Goal: Transaction & Acquisition: Book appointment/travel/reservation

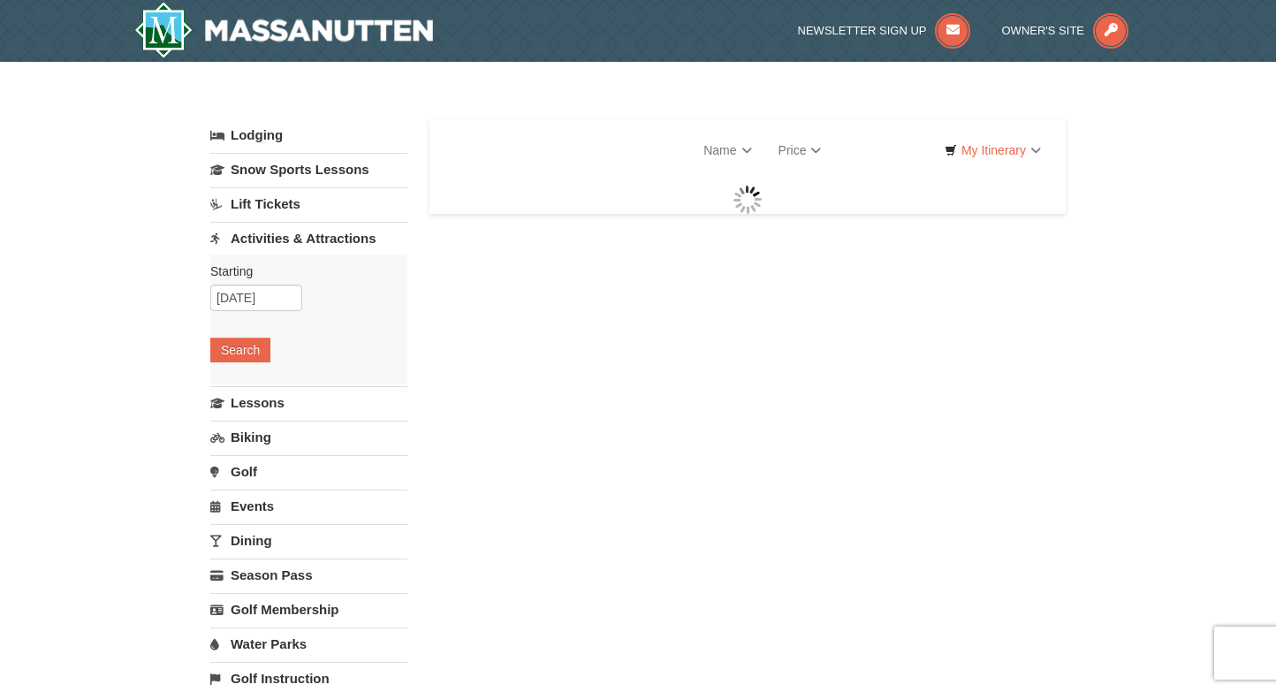
select select "9"
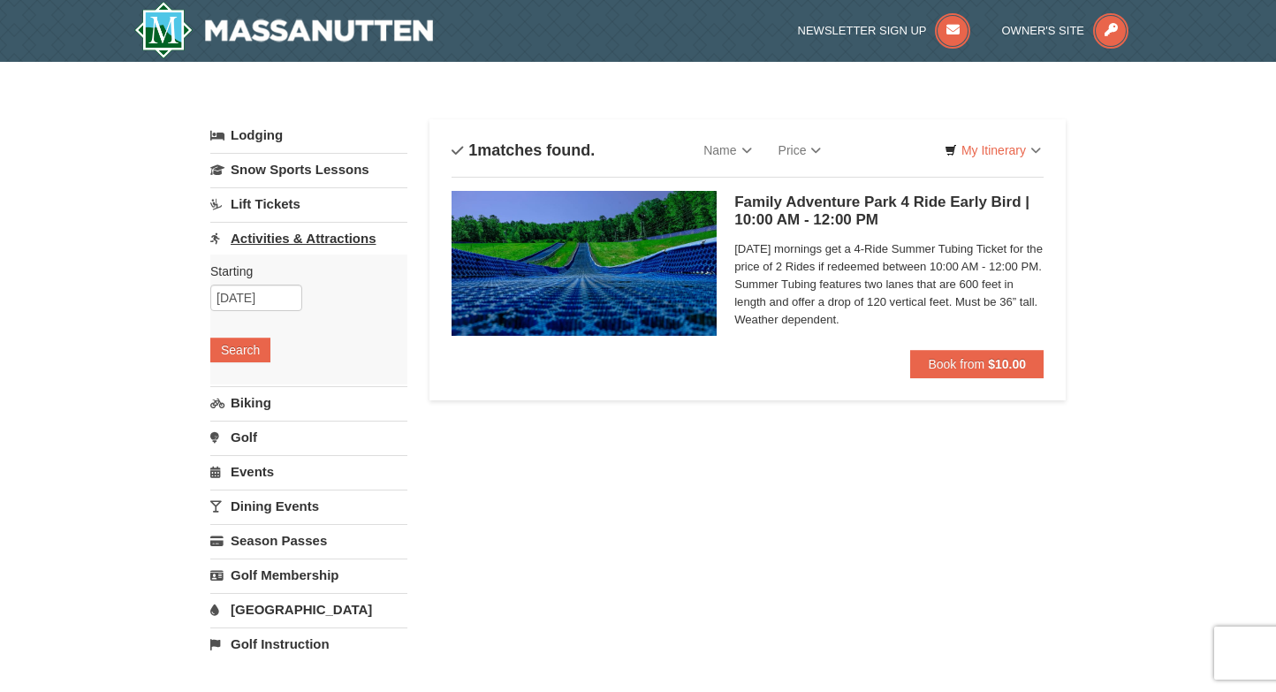
click at [330, 232] on link "Activities & Attractions" at bounding box center [308, 238] width 197 height 33
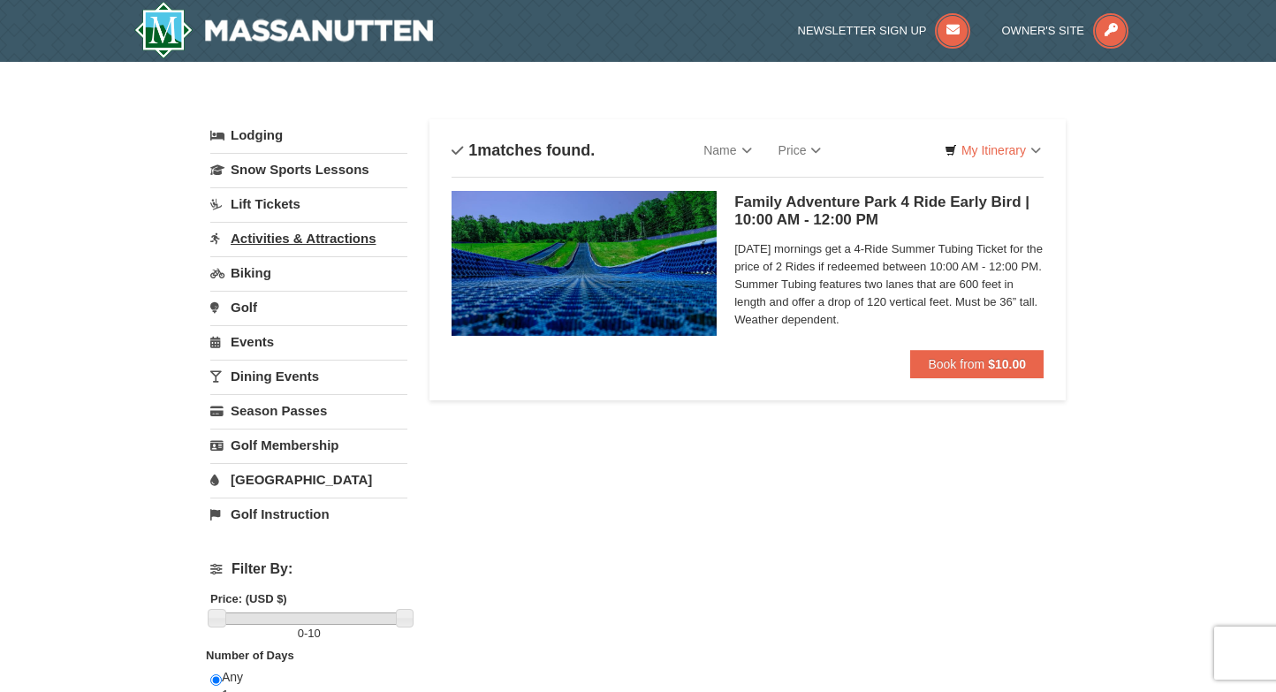
click at [330, 232] on link "Activities & Attractions" at bounding box center [308, 238] width 197 height 33
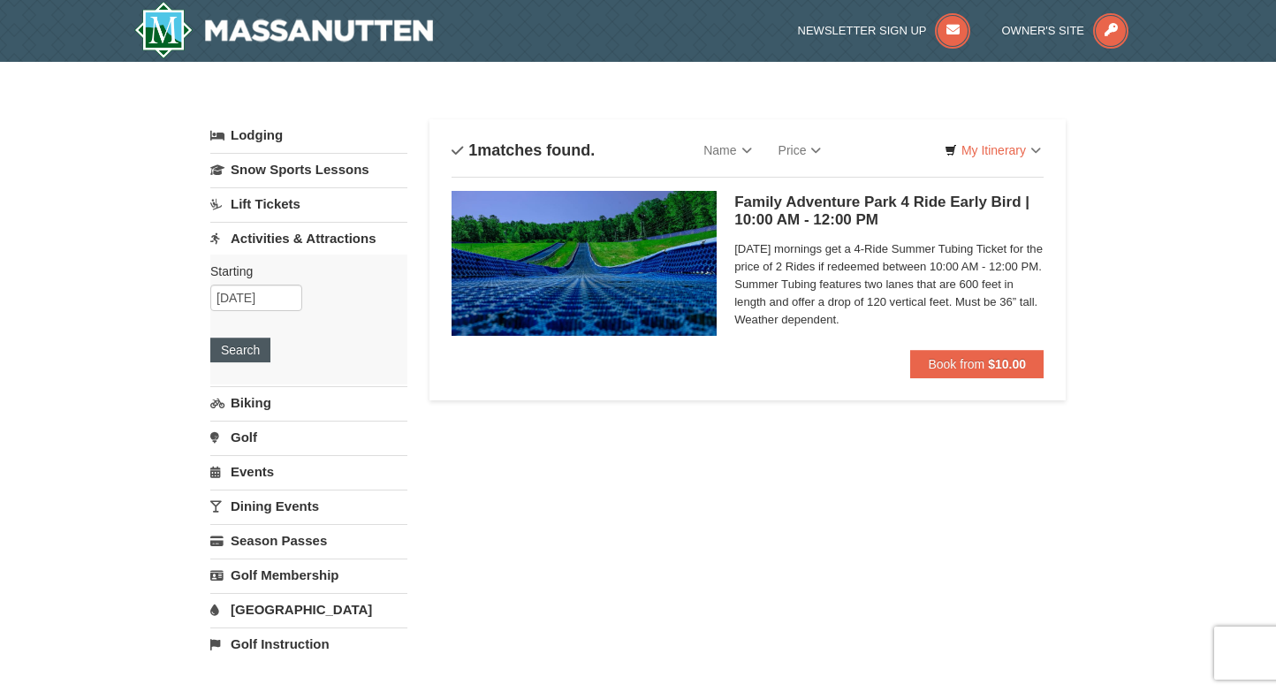
click at [242, 356] on button "Search" at bounding box center [240, 350] width 60 height 25
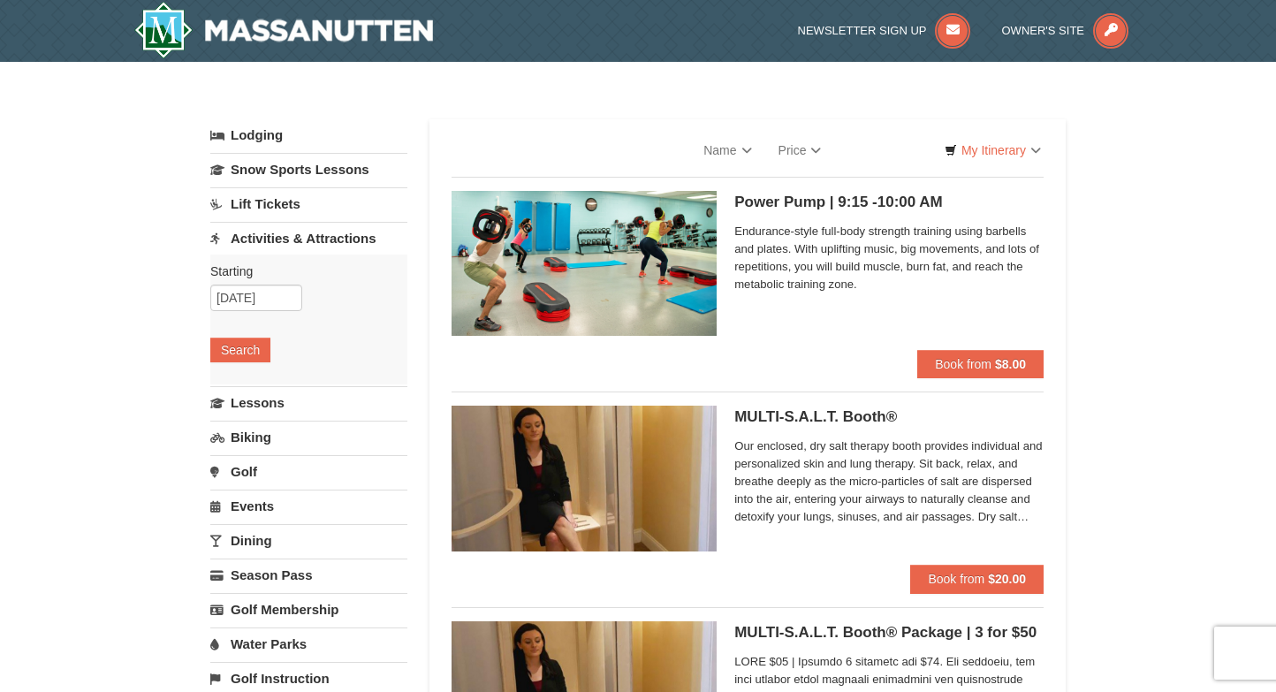
select select "9"
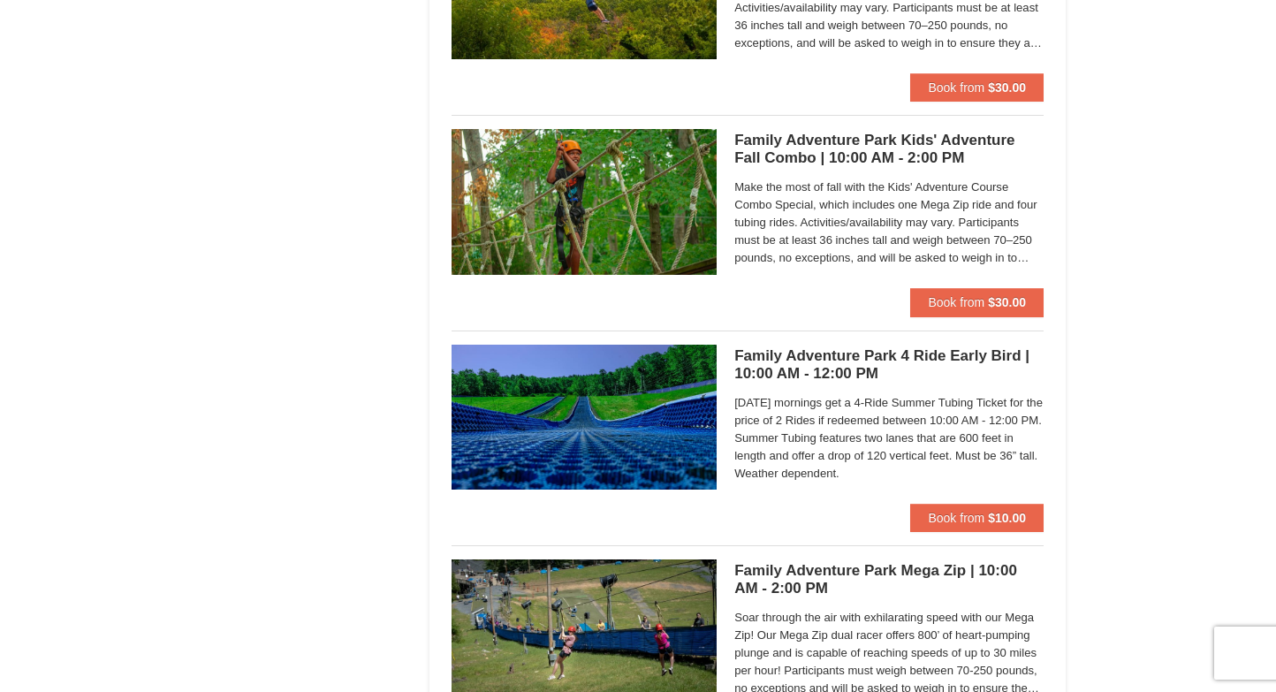
scroll to position [1809, 0]
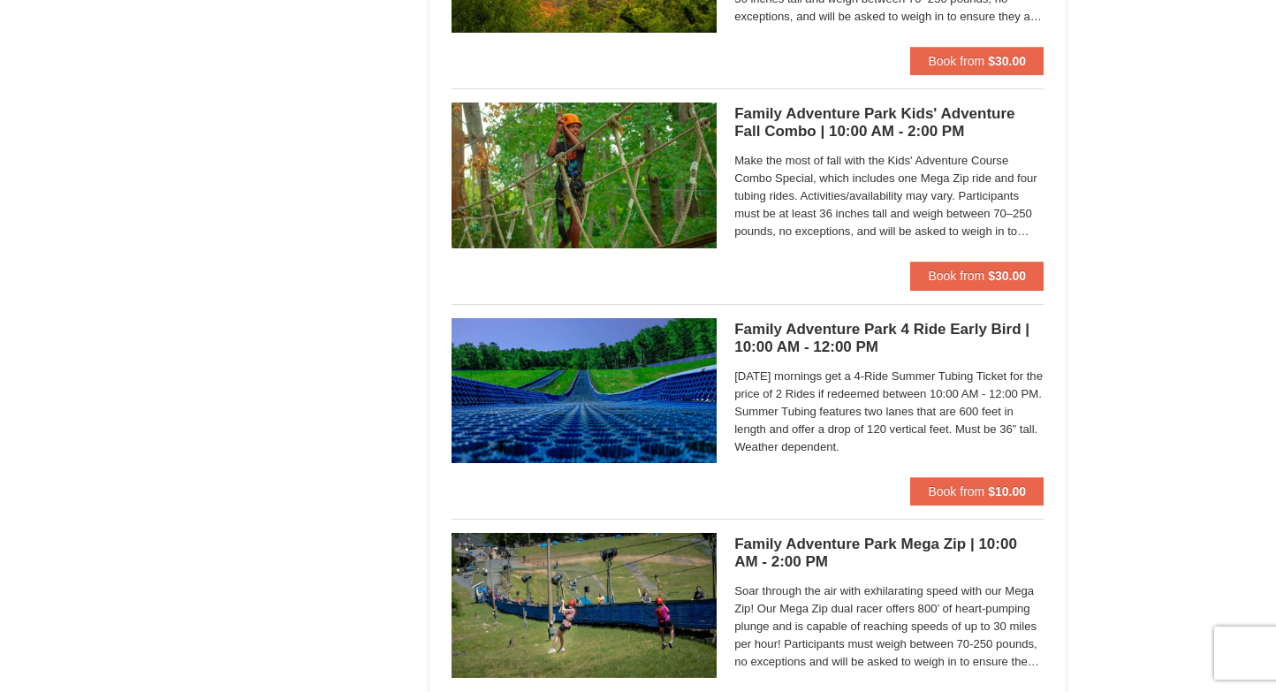
click at [622, 611] on img at bounding box center [583, 605] width 265 height 145
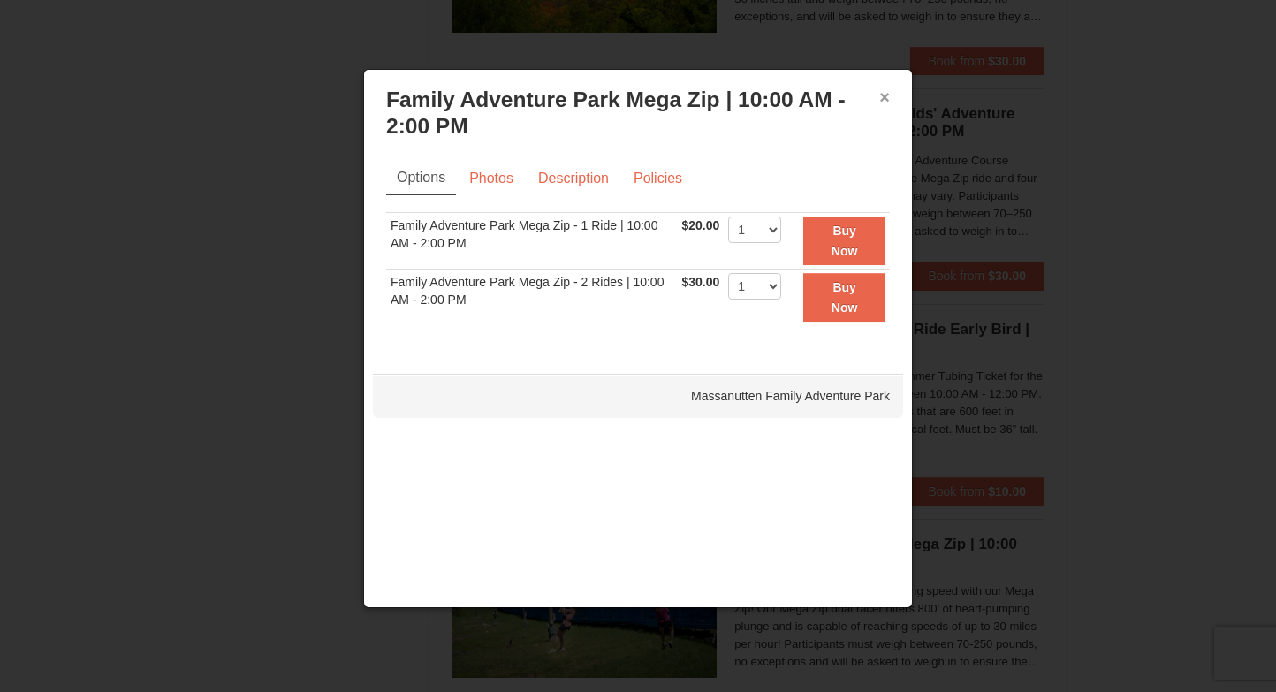
click at [884, 99] on button "×" at bounding box center [884, 97] width 11 height 18
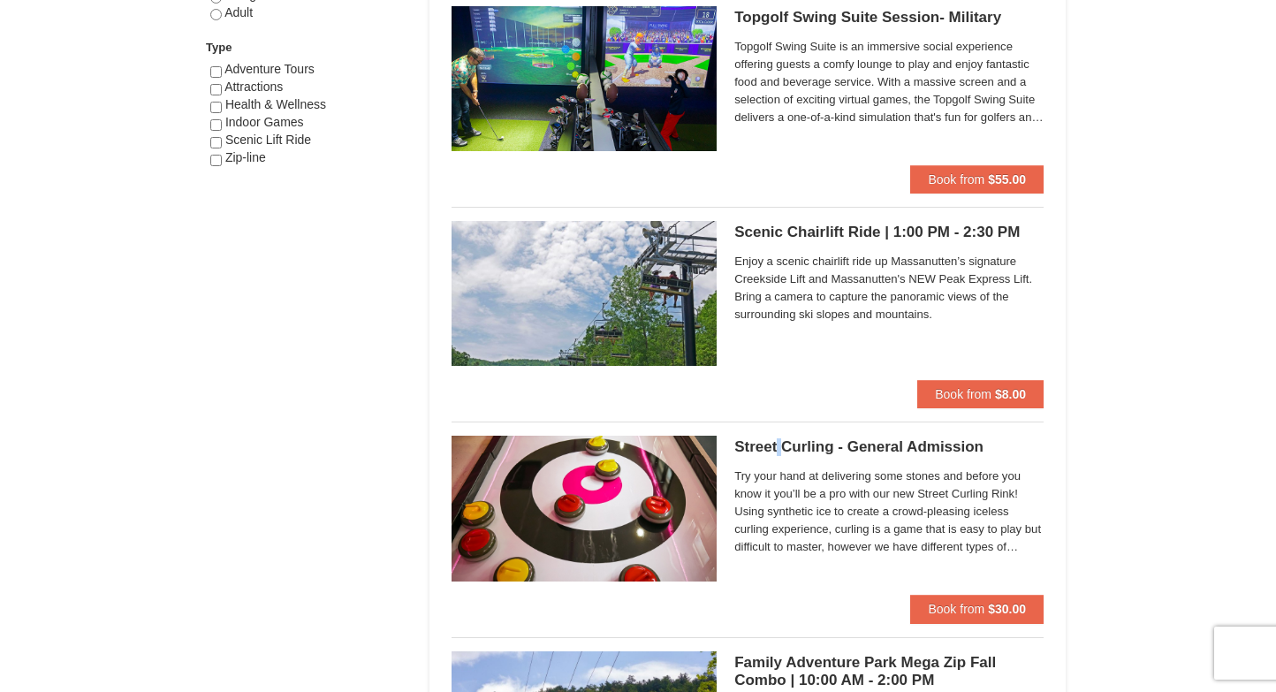
scroll to position [1043, 0]
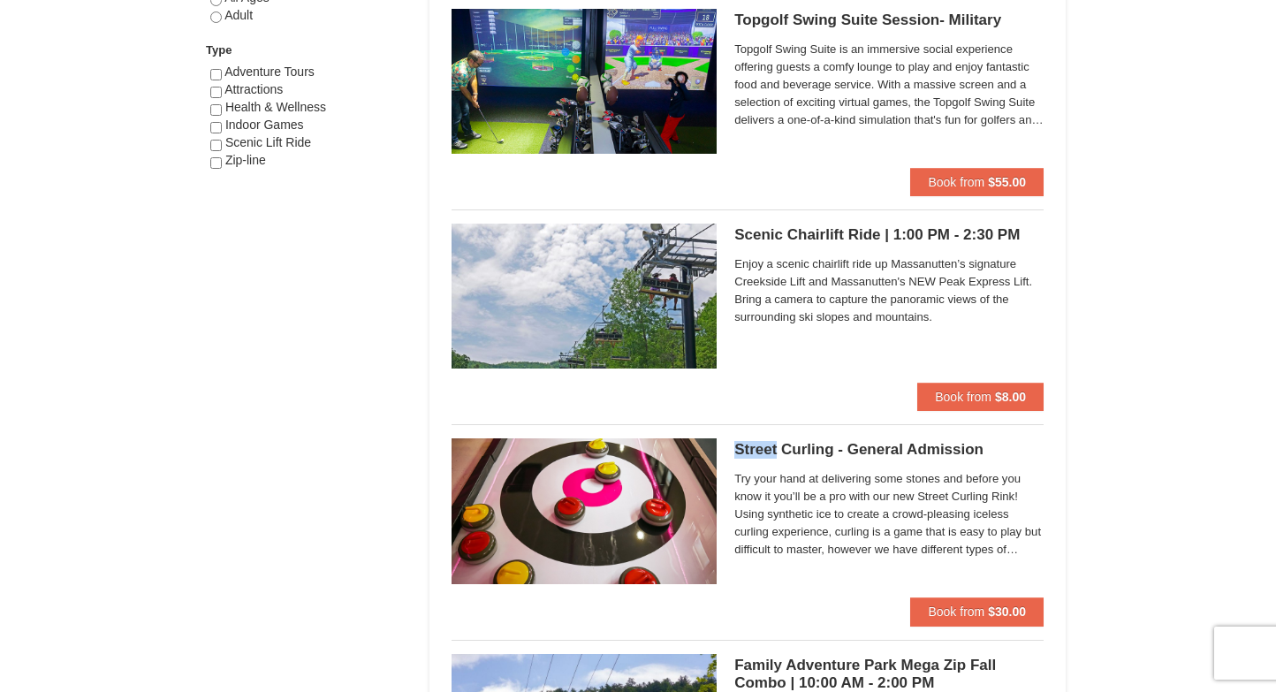
click at [635, 501] on img at bounding box center [583, 510] width 265 height 145
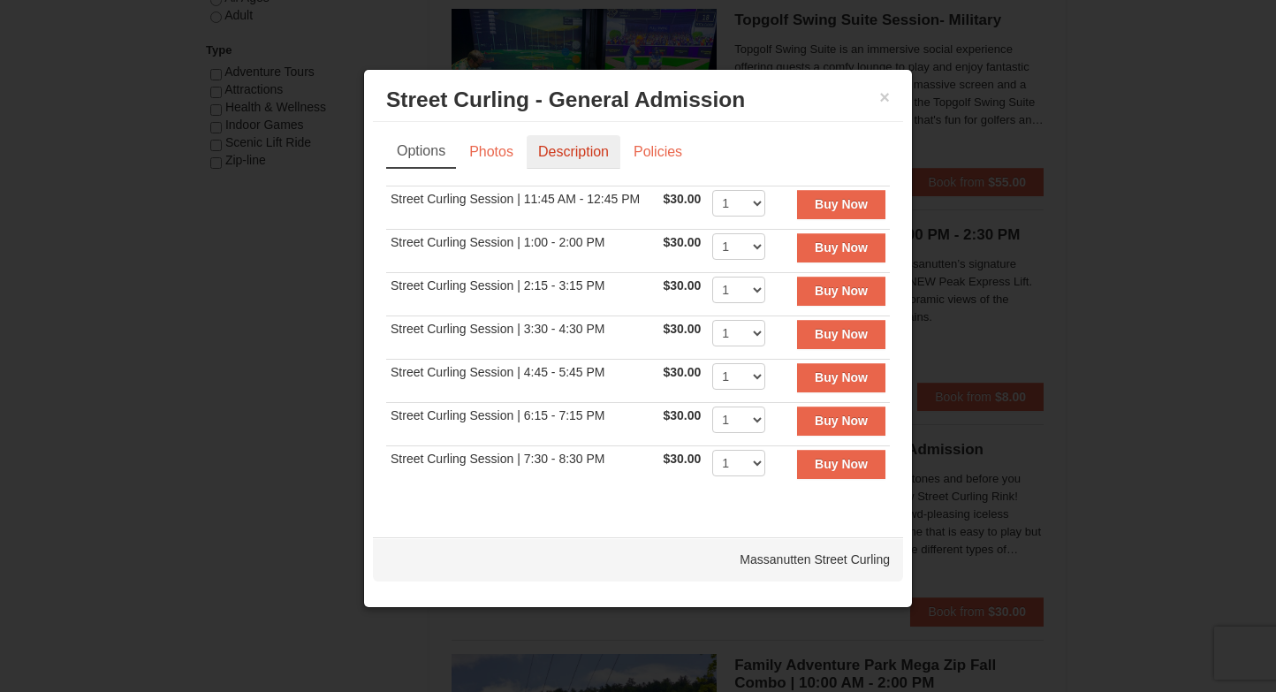
click at [582, 151] on link "Description" at bounding box center [574, 152] width 94 height 34
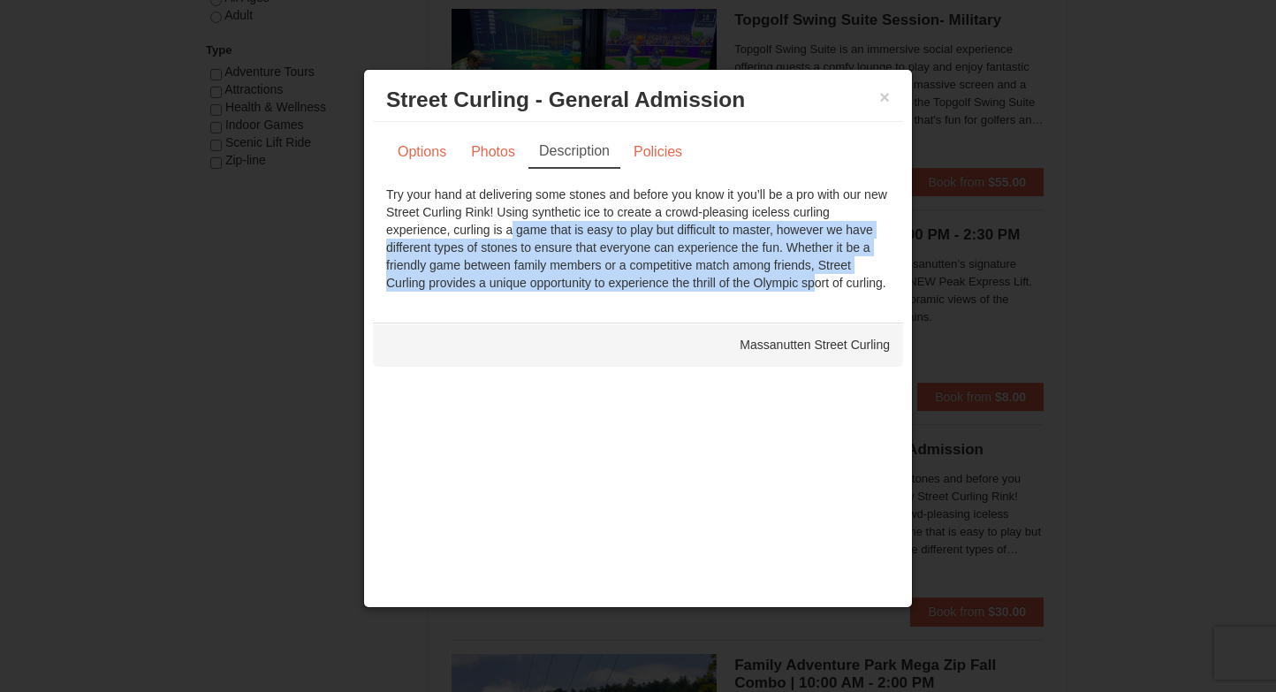
drag, startPoint x: 449, startPoint y: 231, endPoint x: 740, endPoint y: 280, distance: 294.7
click at [740, 280] on div "Try your hand at delivering some stones and before you know it you’ll be a pro …" at bounding box center [638, 239] width 504 height 106
click at [633, 145] on link "Policies" at bounding box center [658, 152] width 72 height 34
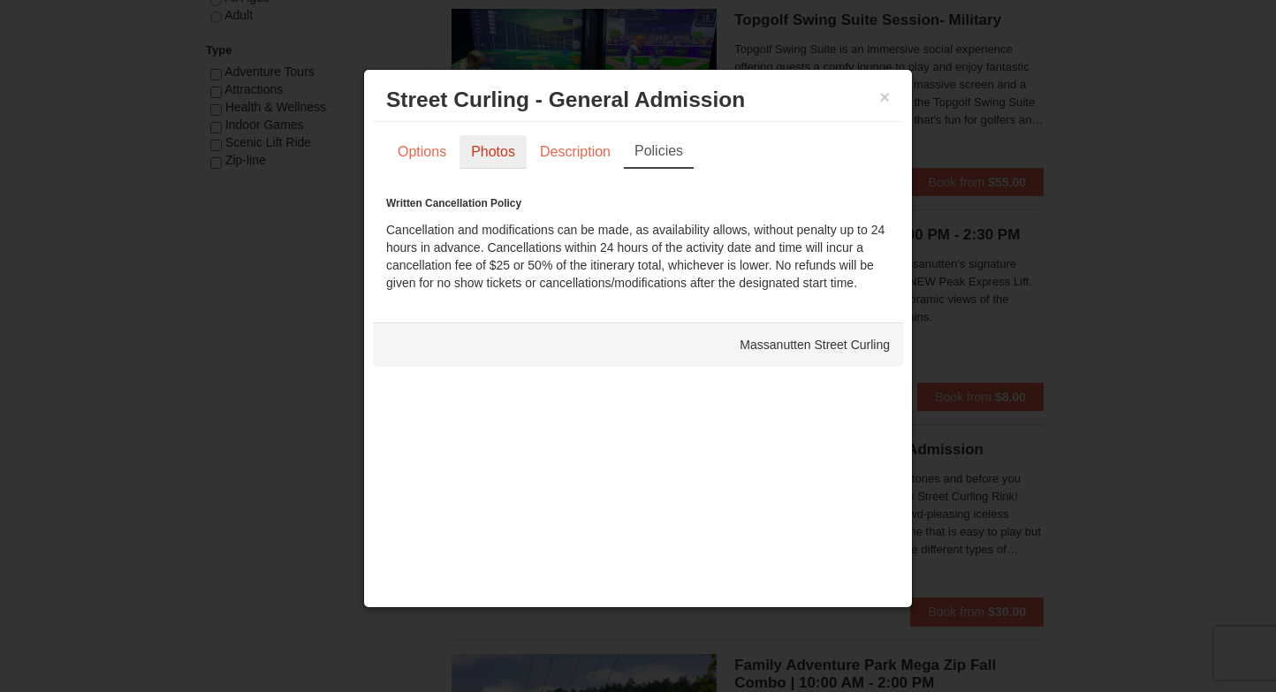
click at [480, 159] on link "Photos" at bounding box center [492, 152] width 67 height 34
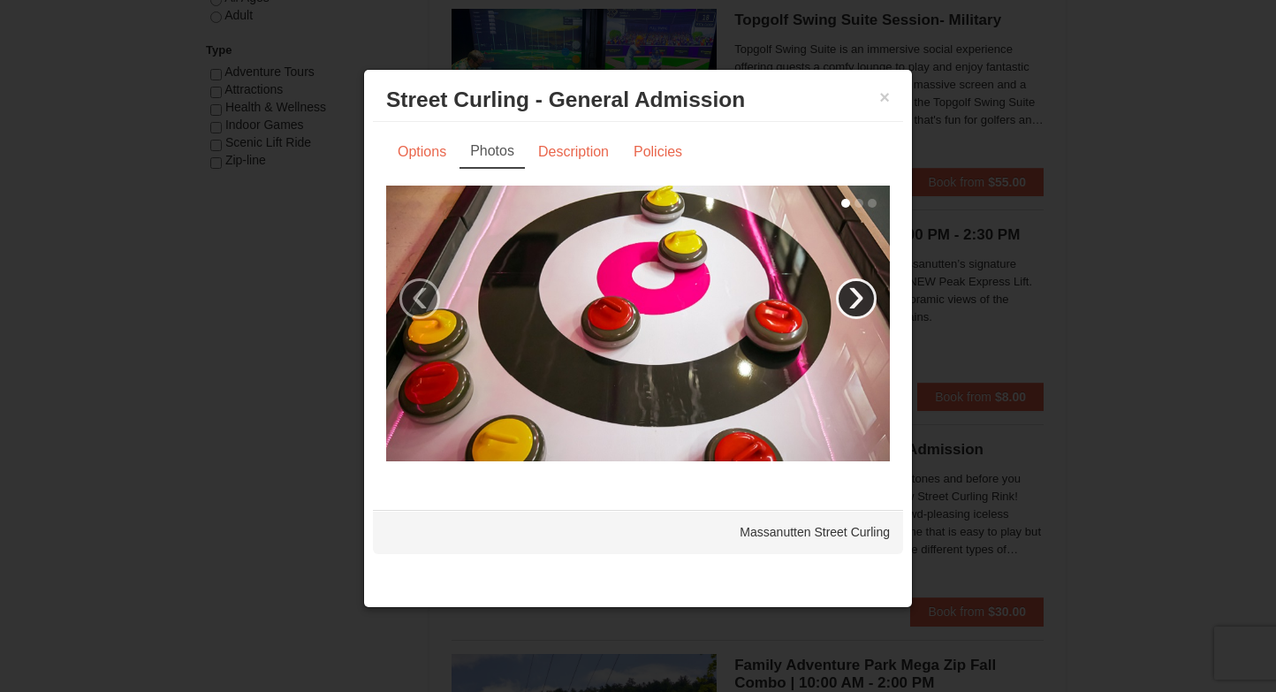
click at [865, 293] on link "›" at bounding box center [856, 298] width 41 height 41
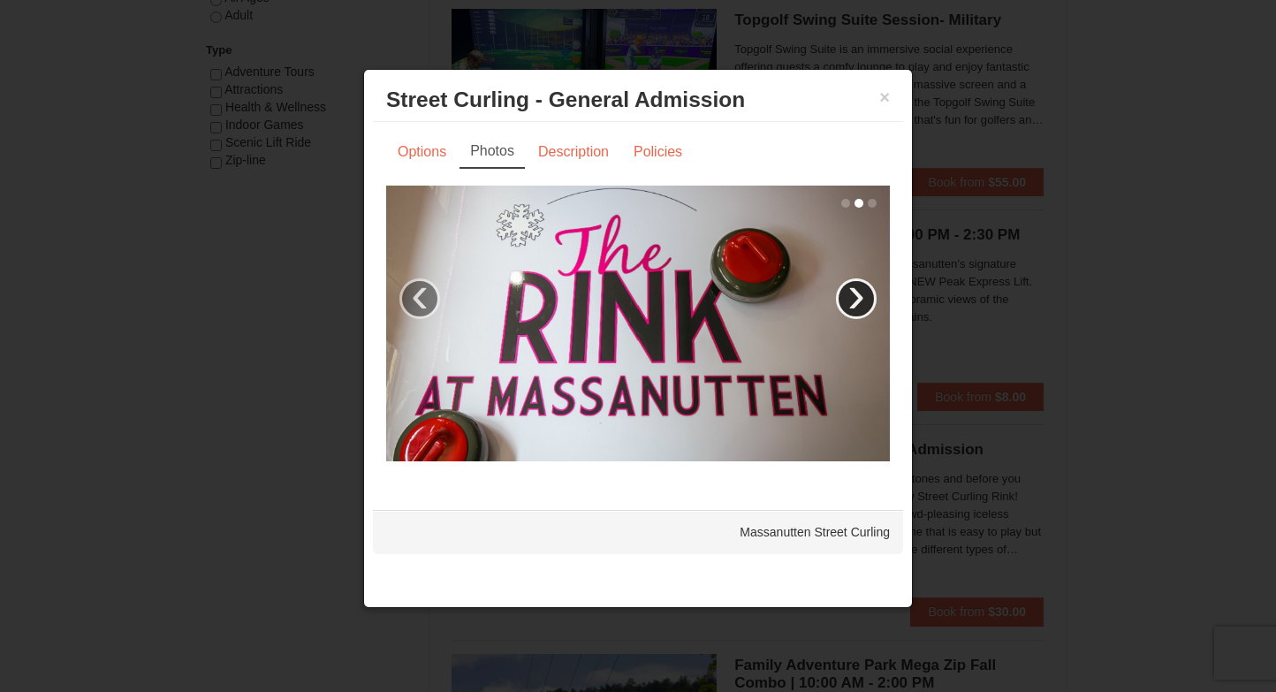
click at [863, 296] on link "›" at bounding box center [856, 298] width 41 height 41
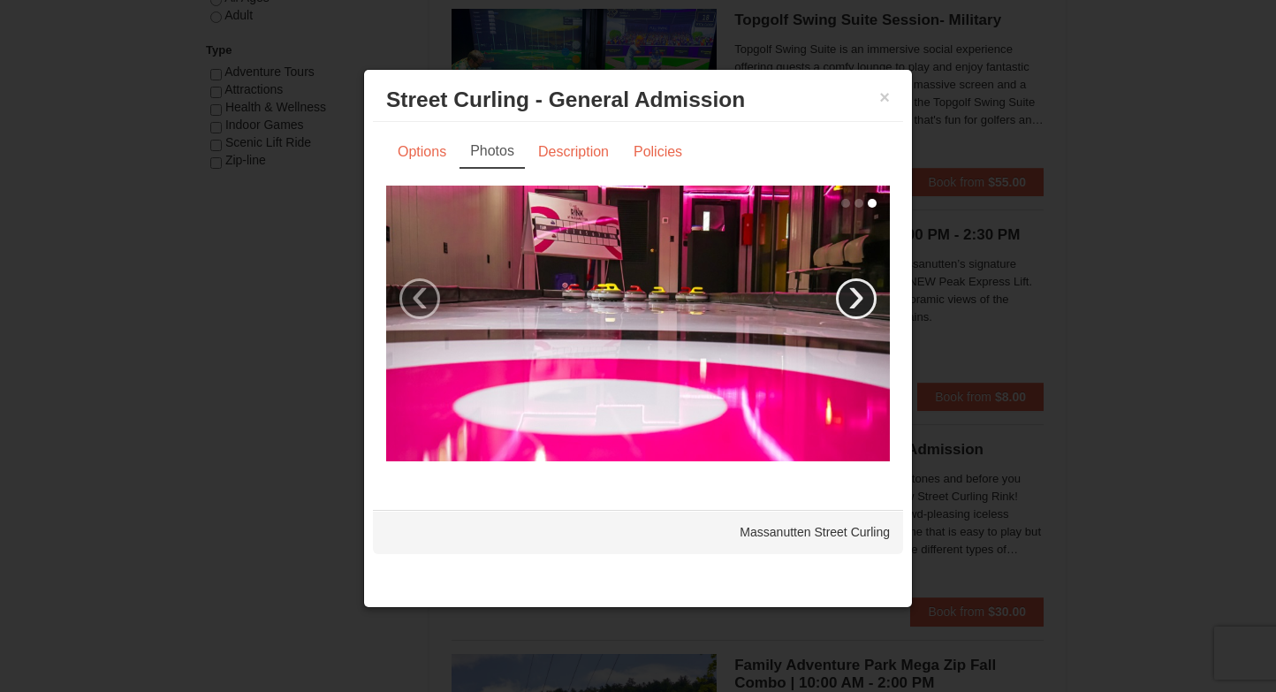
click at [859, 295] on link "›" at bounding box center [856, 298] width 41 height 41
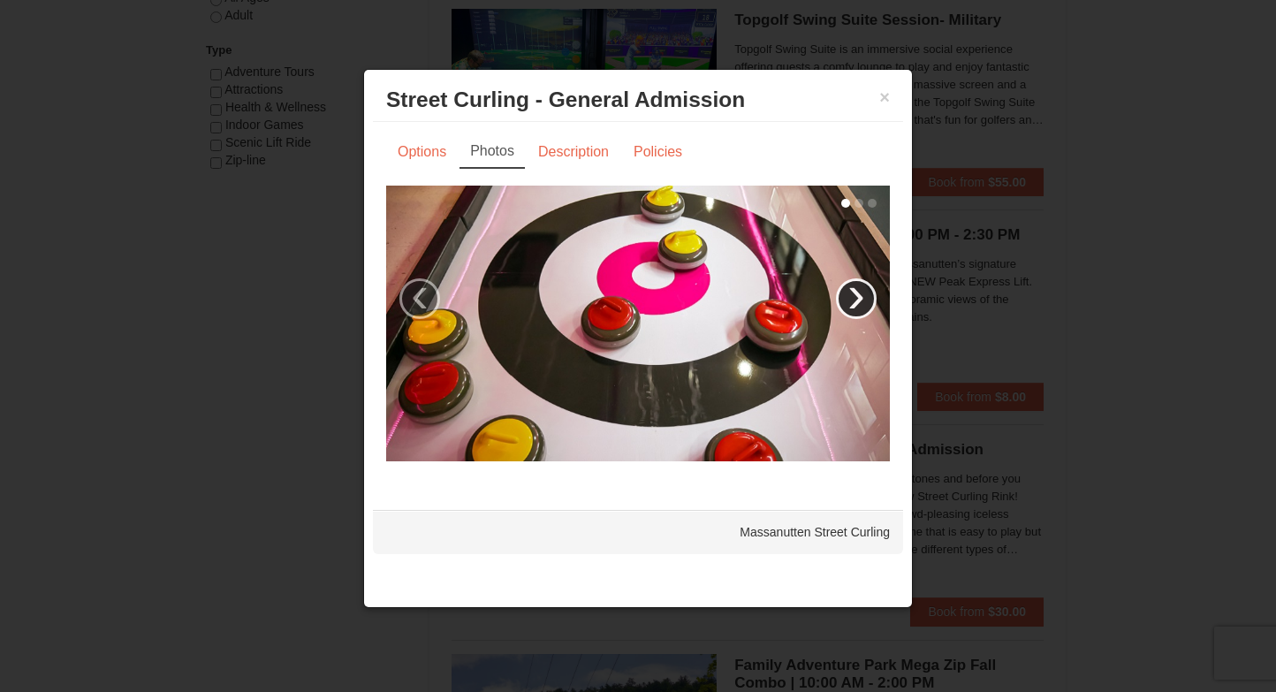
click at [859, 295] on link "›" at bounding box center [856, 298] width 41 height 41
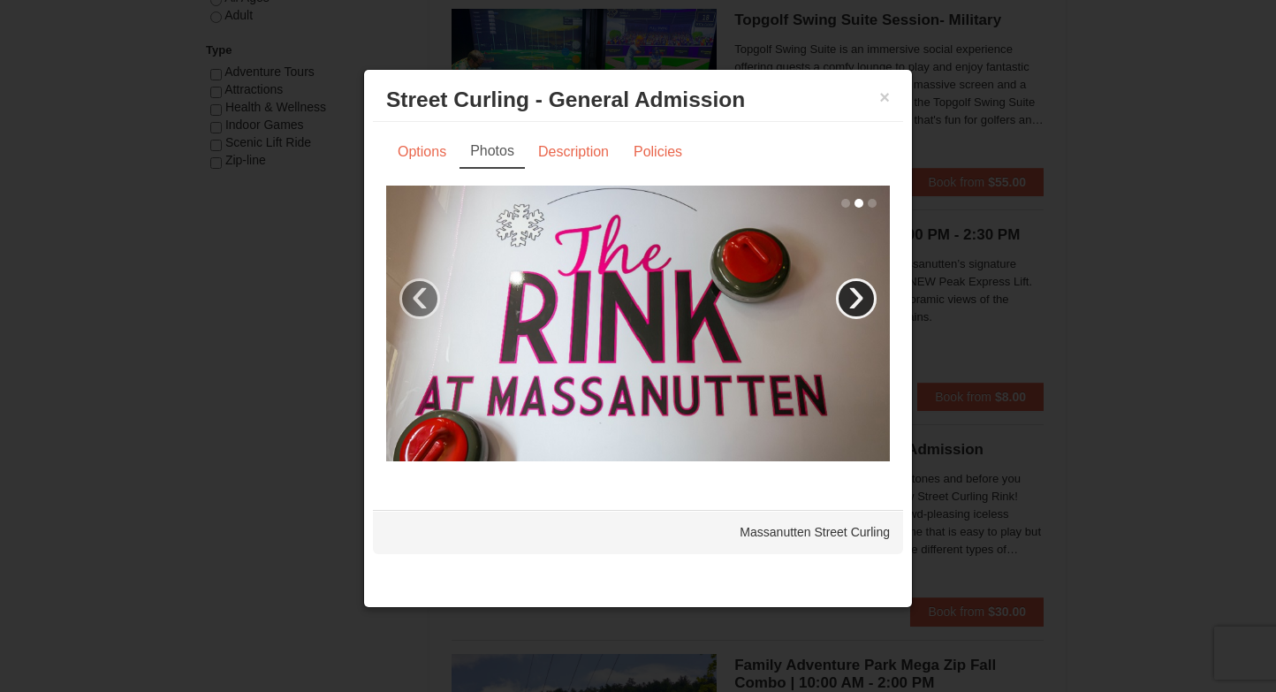
click at [859, 295] on link "›" at bounding box center [856, 298] width 41 height 41
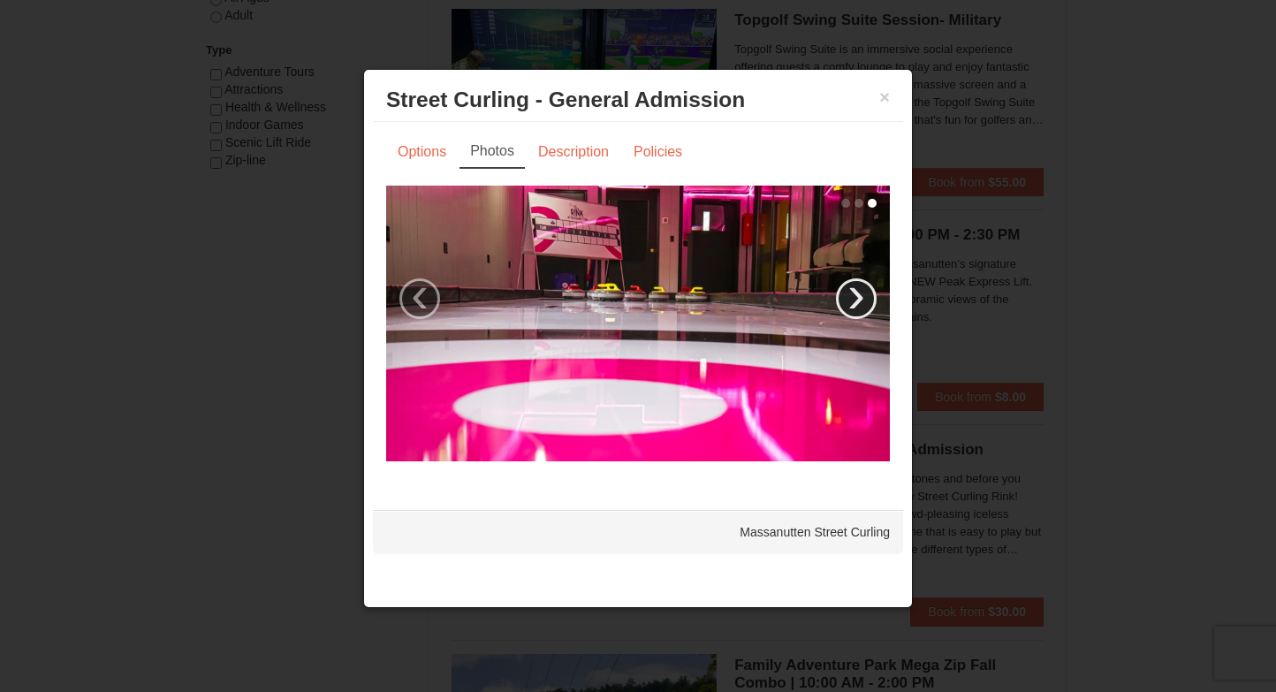
click at [859, 295] on link "›" at bounding box center [856, 298] width 41 height 41
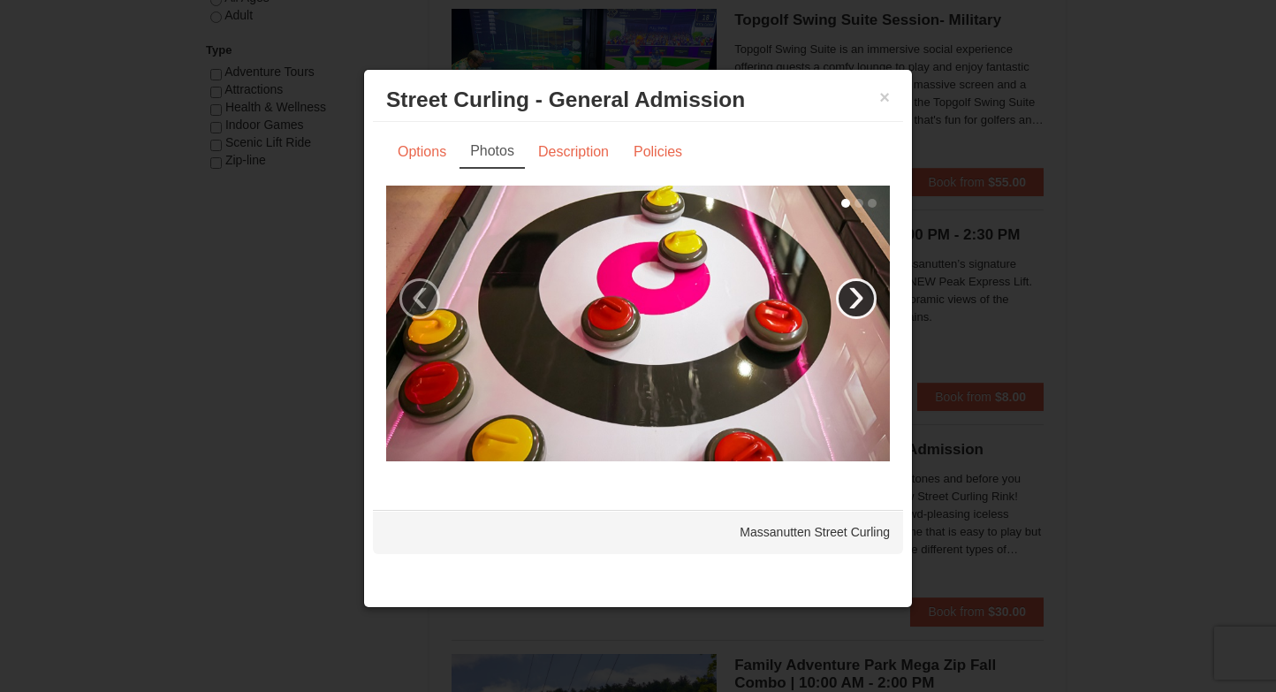
click at [859, 295] on link "›" at bounding box center [856, 298] width 41 height 41
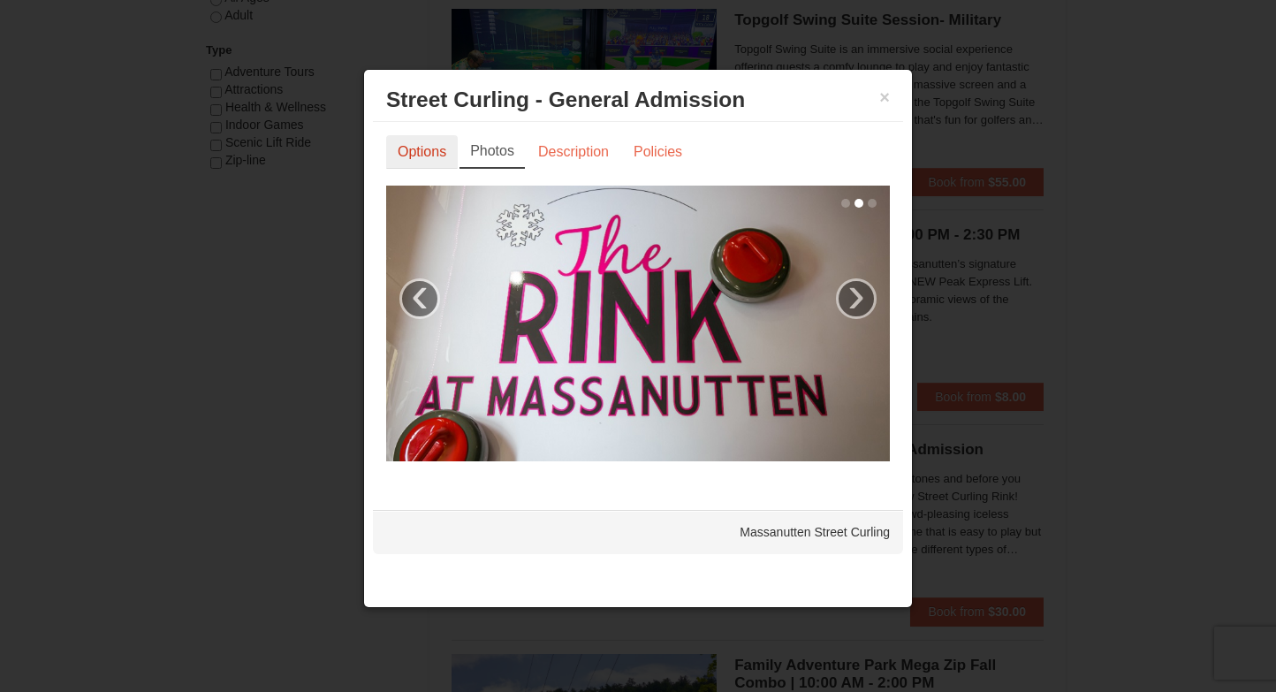
click at [433, 150] on link "Options" at bounding box center [422, 152] width 72 height 34
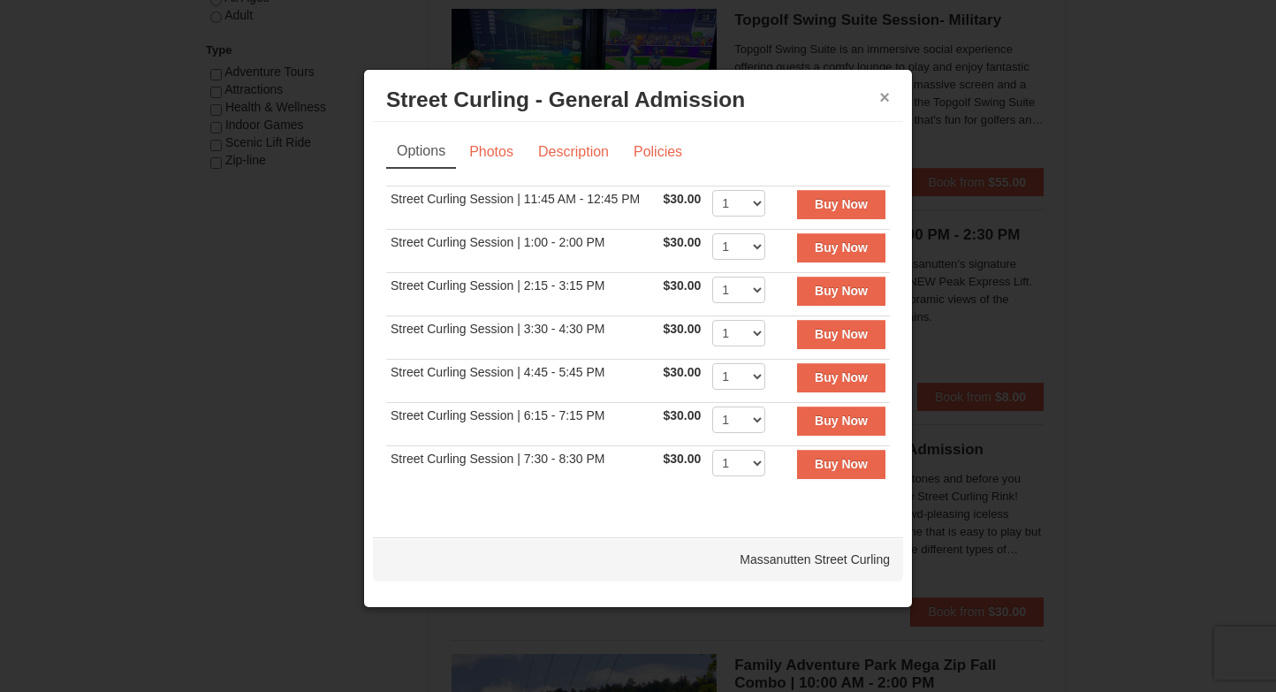
click at [885, 99] on button "×" at bounding box center [884, 97] width 11 height 18
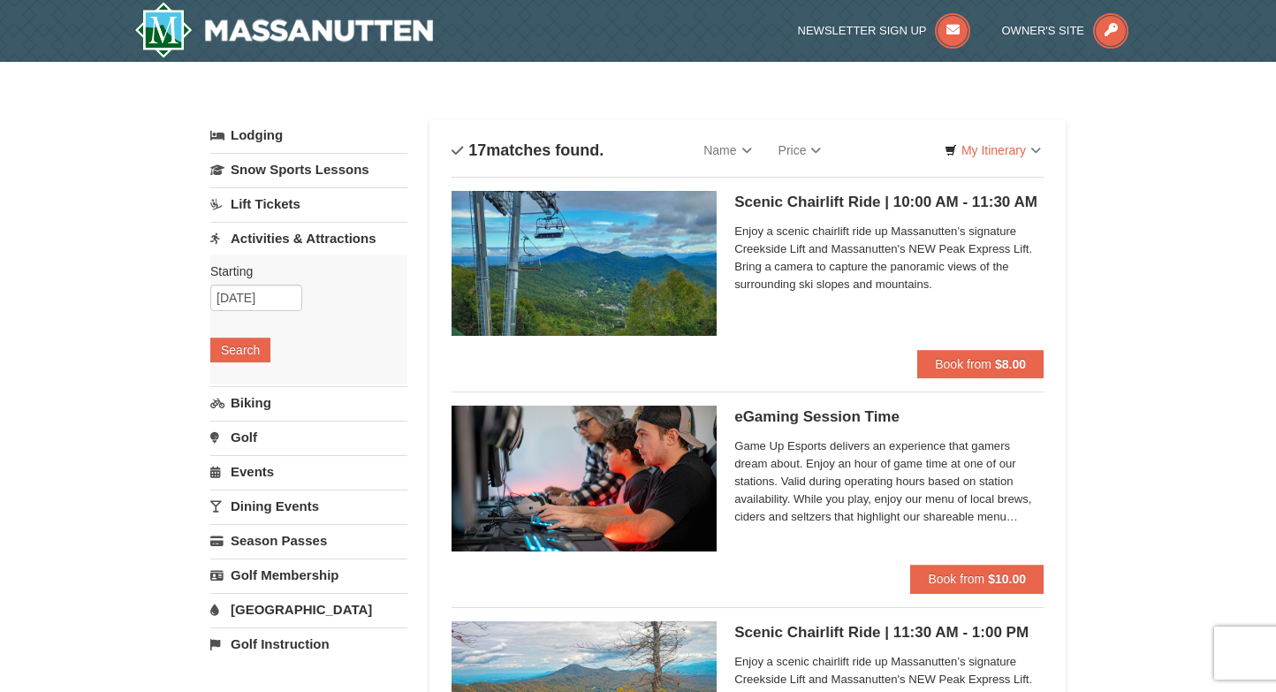
scroll to position [0, 0]
